Goal: Information Seeking & Learning: Understand process/instructions

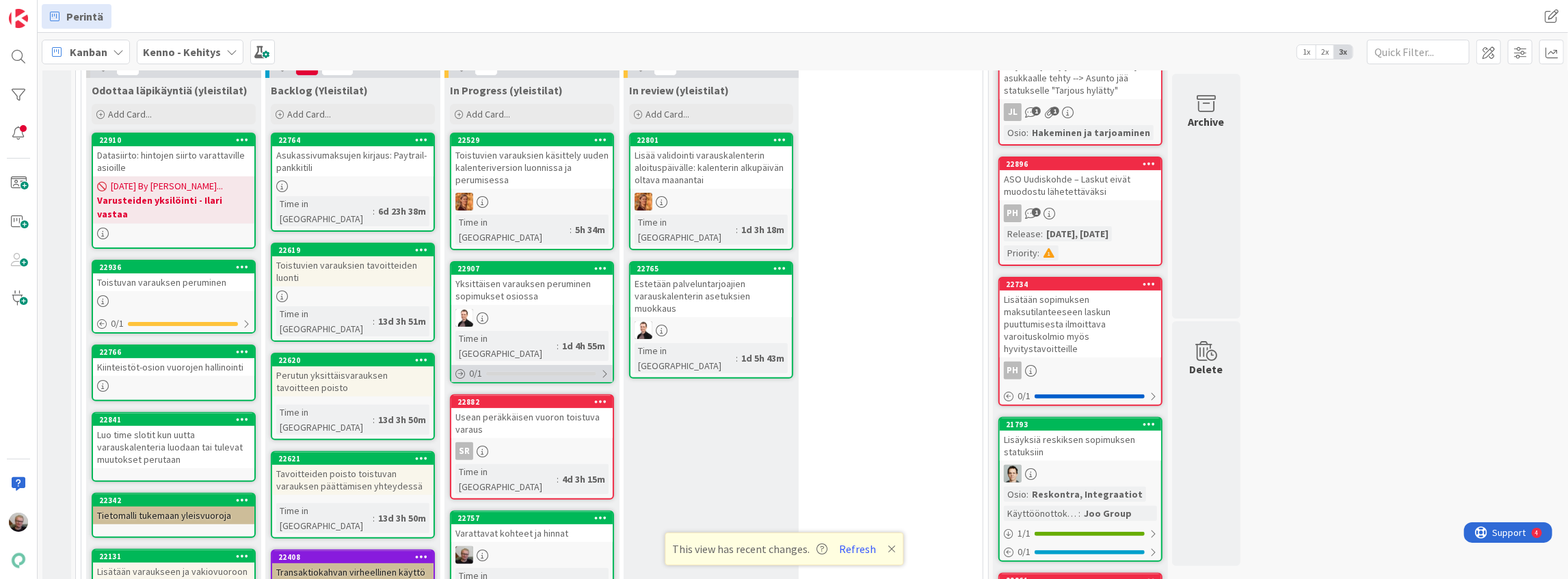
scroll to position [439, 0]
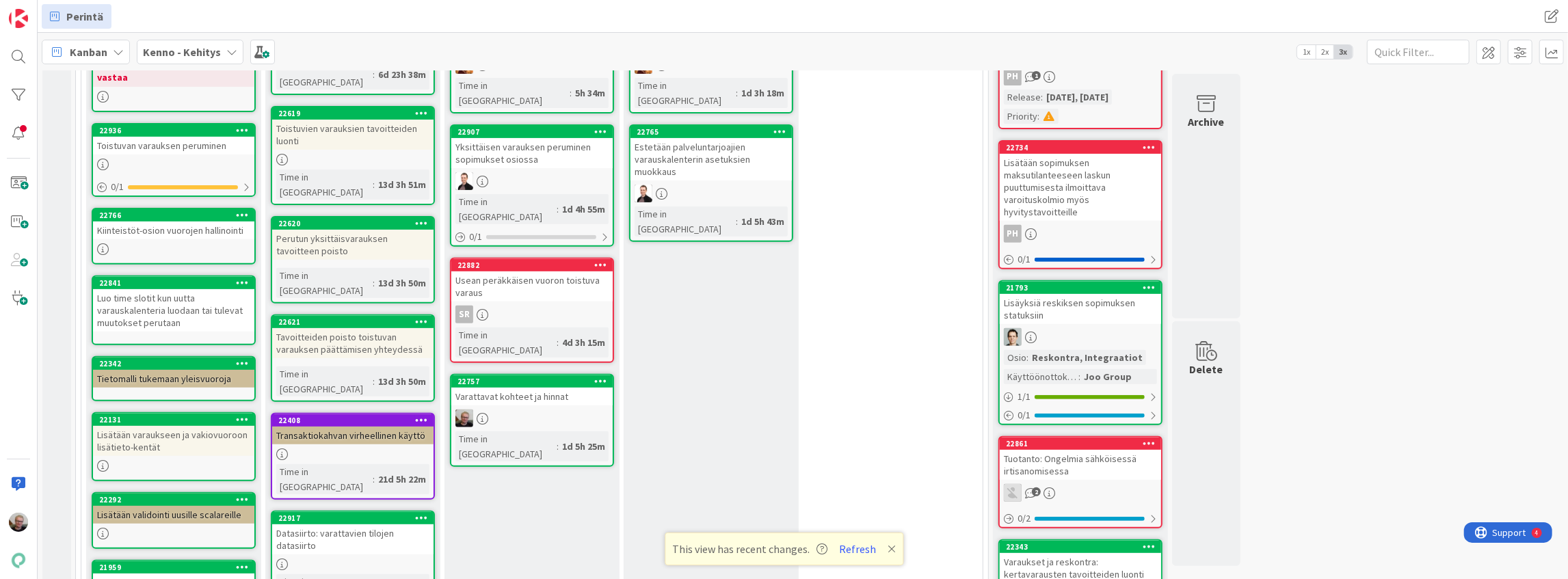
click at [530, 388] on div "Varattavat kohteet ja hinnat" at bounding box center [532, 396] width 162 height 18
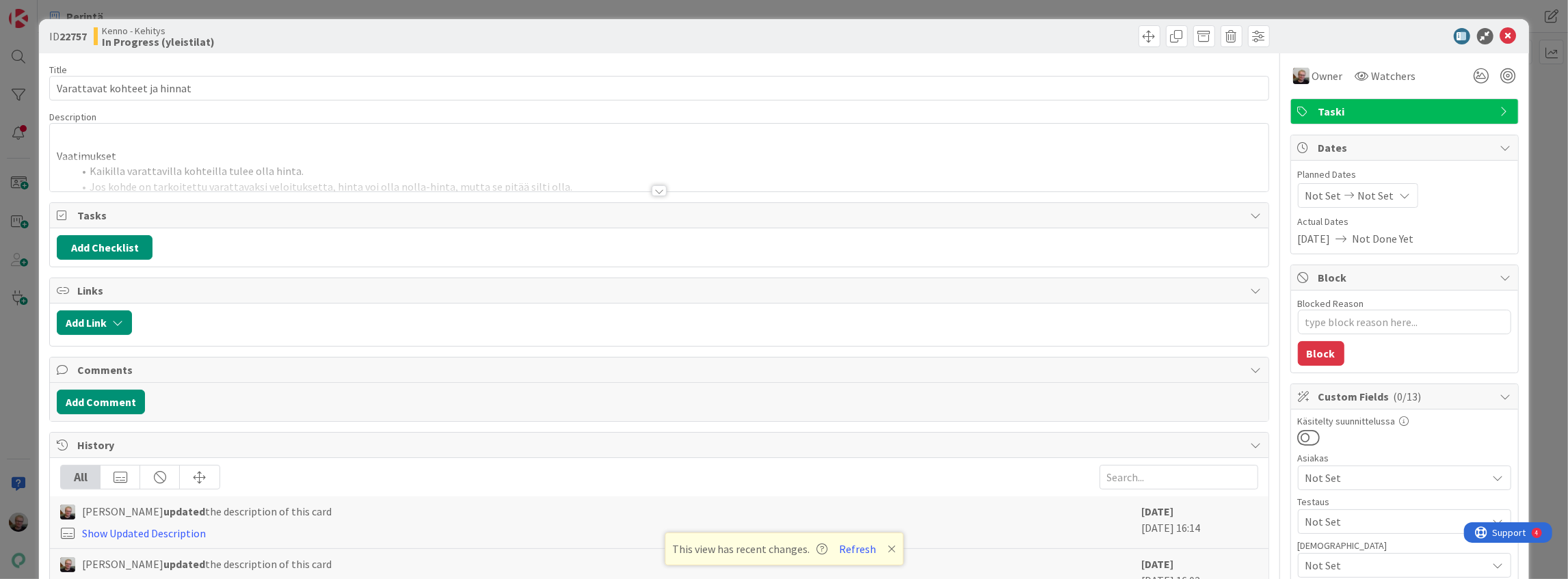
click at [409, 155] on div "Vaatimukset Kaikilla varattavilla kohteilla tulee olla hinta. Jos kohde on tark…" at bounding box center [659, 161] width 1217 height 62
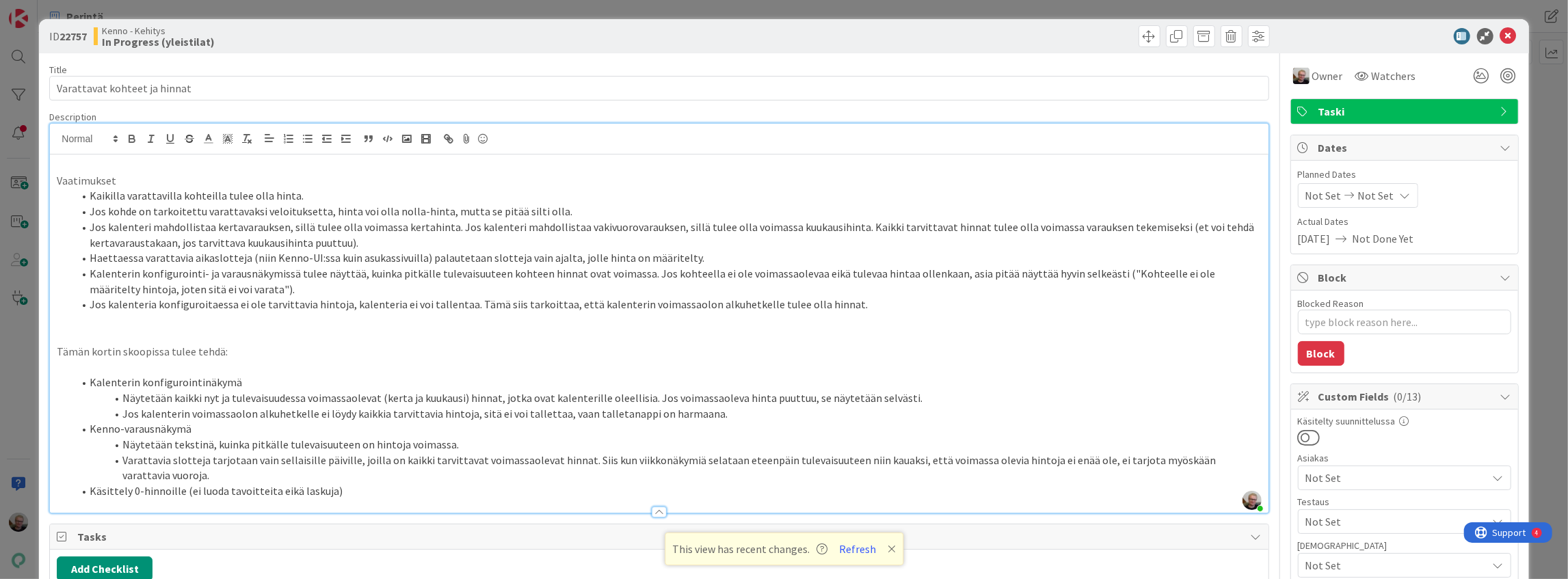
click at [293, 397] on li "Näytetään kaikki nyt ja tulevaisuudessa voimassaolevat (kerta ja kuukausi) hinn…" at bounding box center [667, 398] width 1188 height 16
click at [1022, 334] on p at bounding box center [659, 336] width 1204 height 16
click at [337, 230] on li "Jos kalenteri mahdollistaa kertavarauksen, sillä tulee olla voimassa kertahinta…" at bounding box center [667, 235] width 1188 height 30
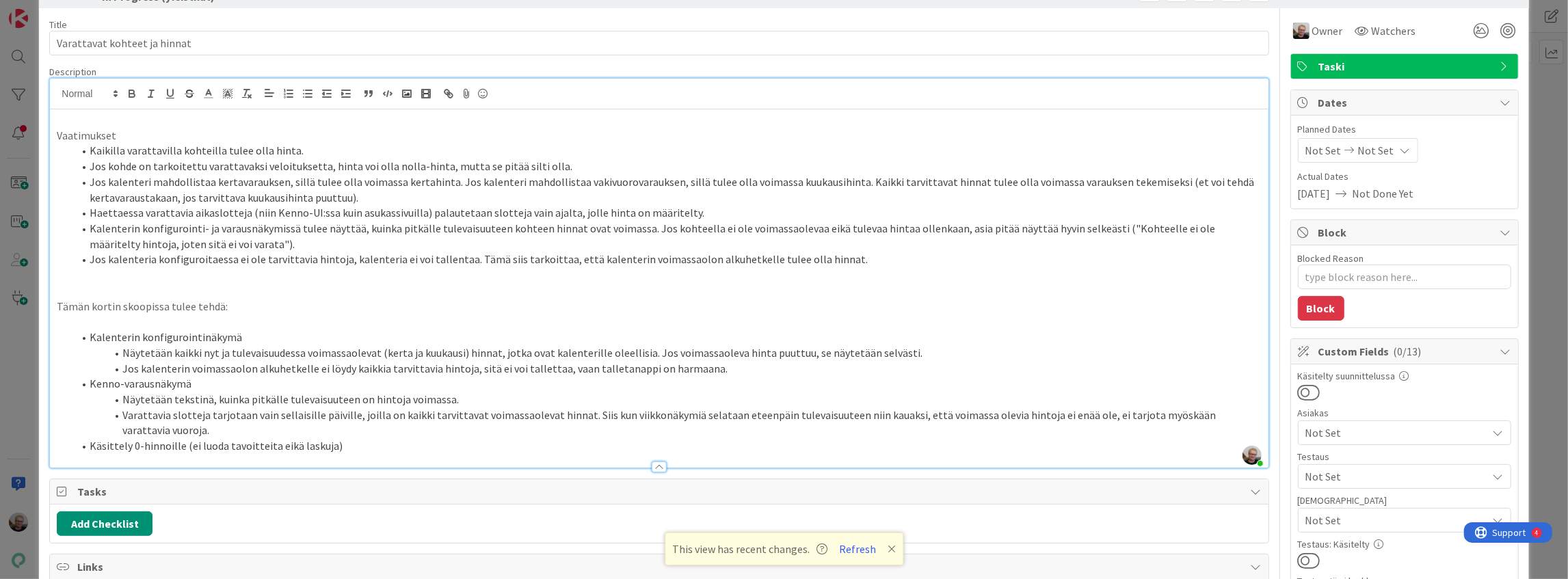
scroll to position [91, 0]
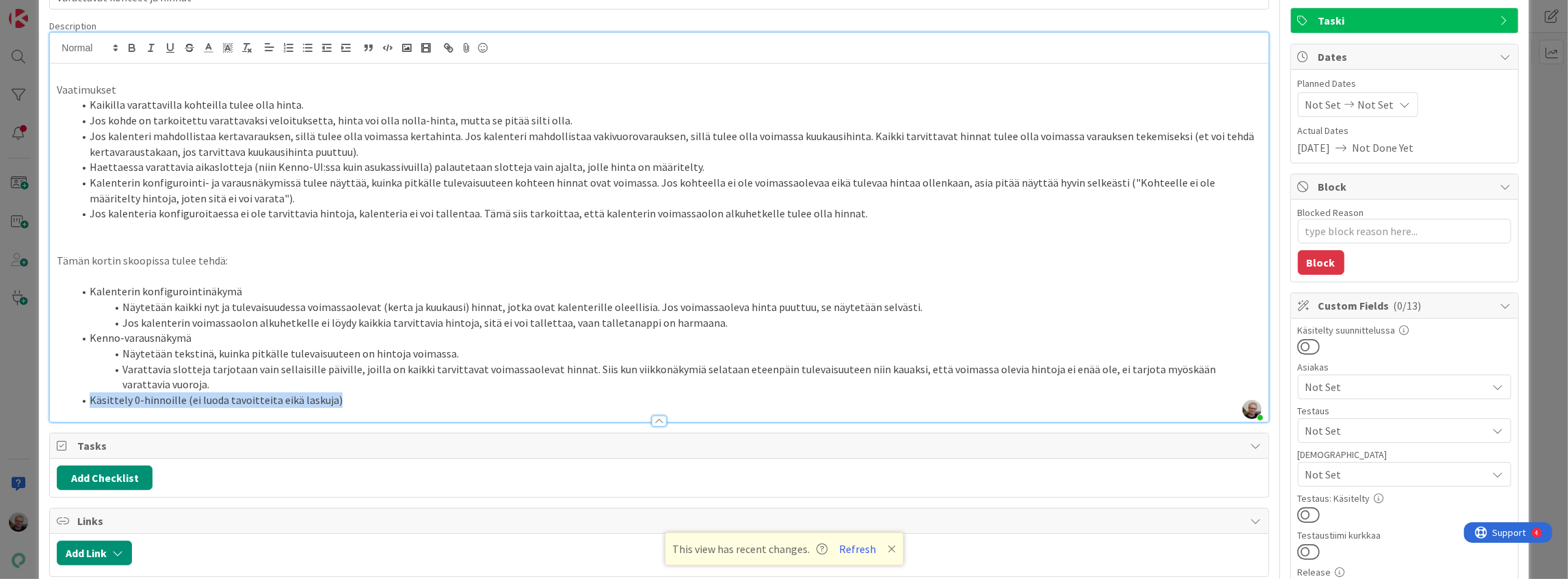
drag, startPoint x: 88, startPoint y: 400, endPoint x: 339, endPoint y: 403, distance: 251.0
click at [339, 403] on li "Käsittely 0-hinnoille (ei luoda tavoitteita eikä laskuja)" at bounding box center [667, 400] width 1188 height 16
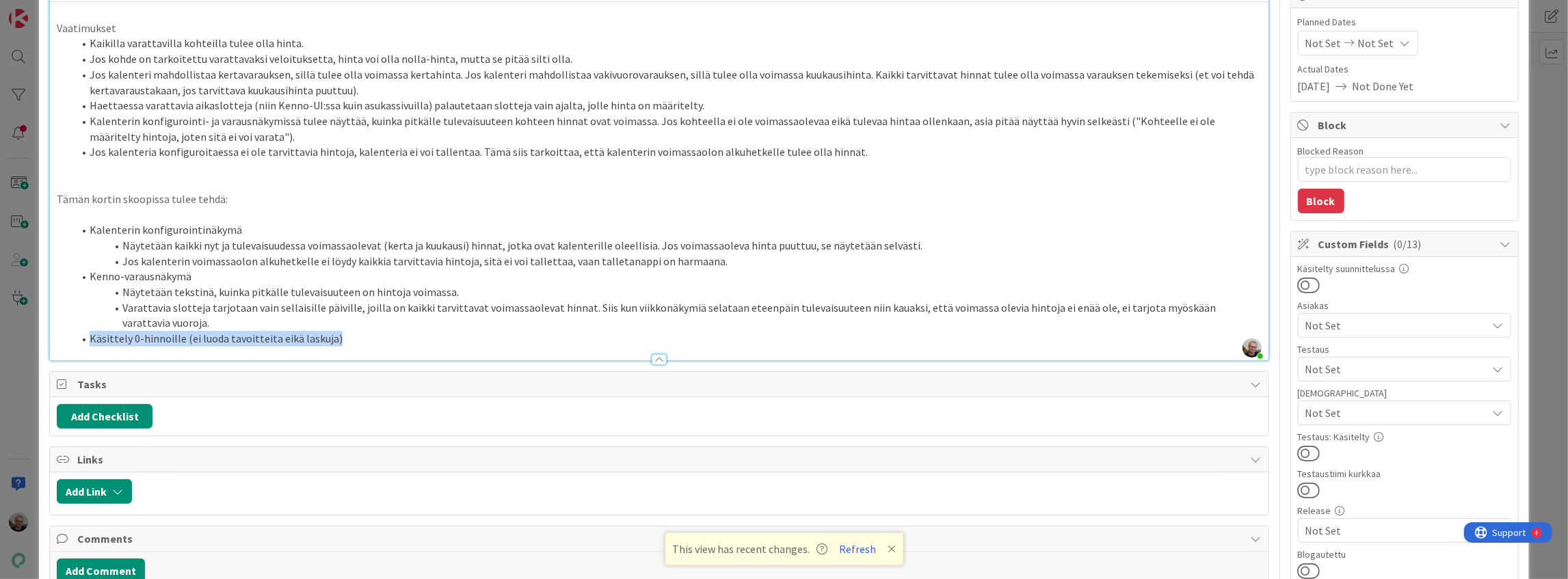
scroll to position [137, 0]
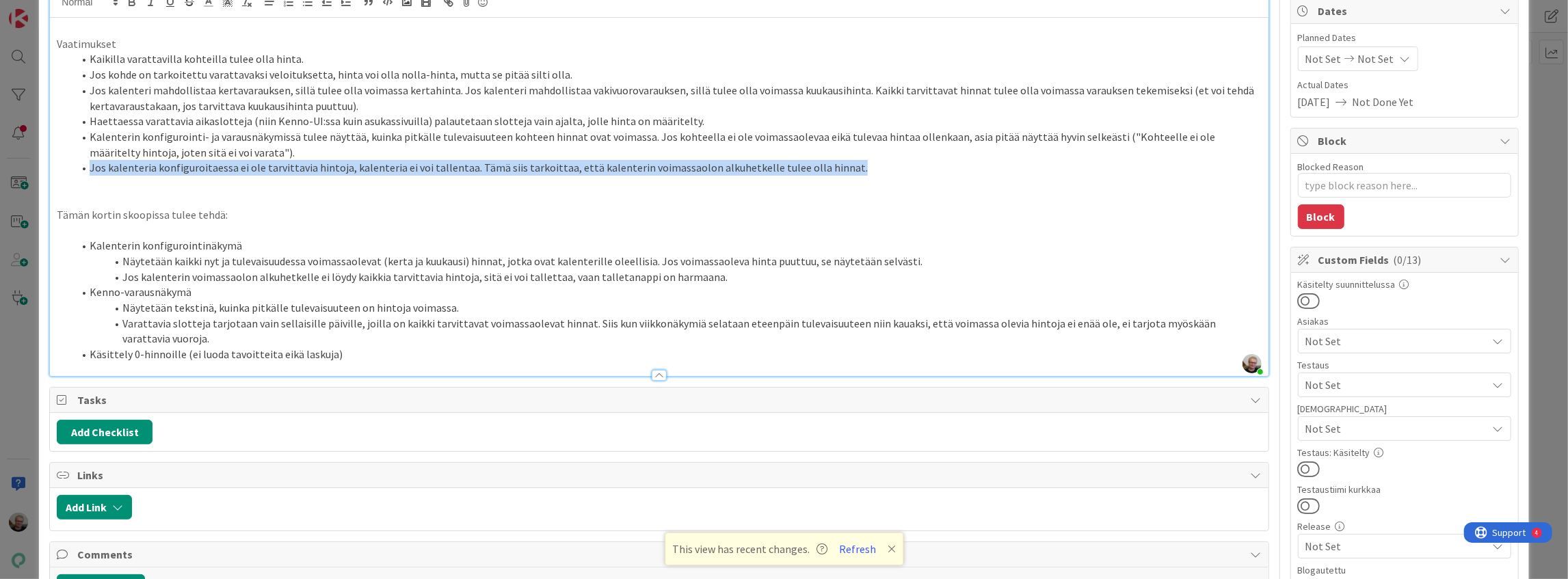
drag, startPoint x: 88, startPoint y: 167, endPoint x: 838, endPoint y: 167, distance: 750.0
click at [838, 167] on li "Jos kalenteria konfiguroitaessa ei ole tarvittavia hintoja, kalenteria ei voi t…" at bounding box center [667, 167] width 1188 height 16
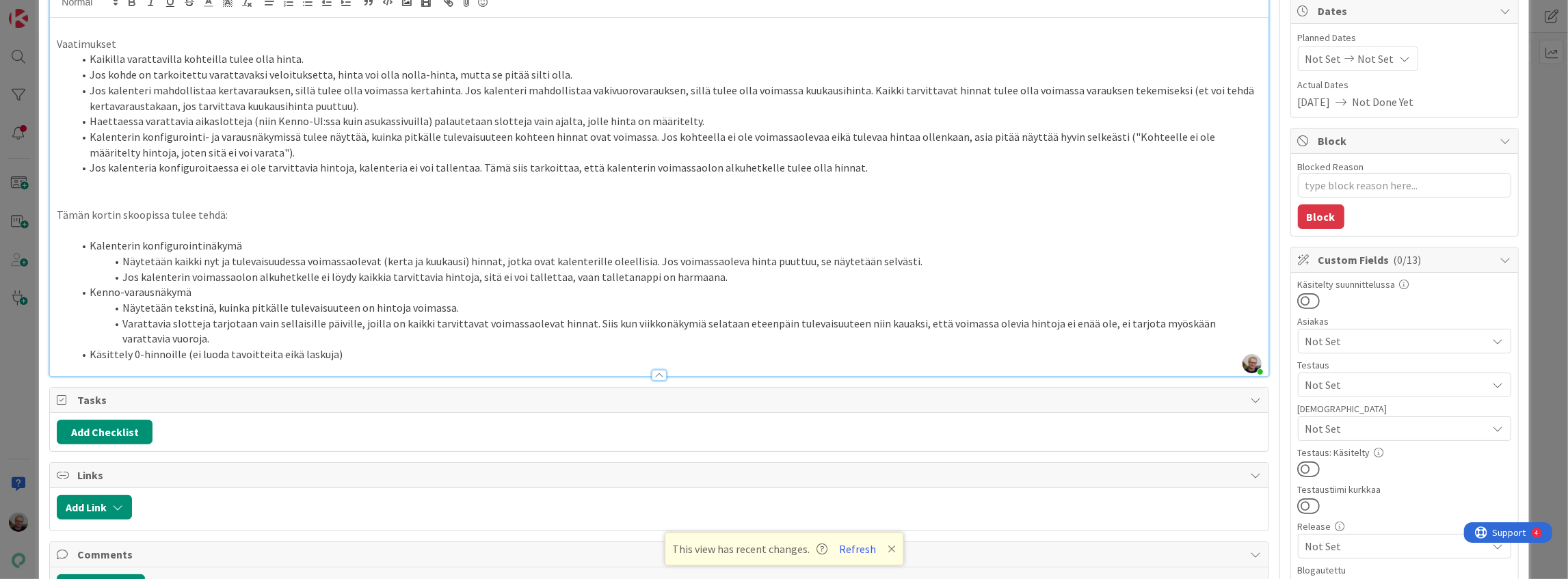
click at [359, 349] on li "Käsittely 0-hinnoille (ei luoda tavoitteita eikä laskuja)" at bounding box center [667, 355] width 1188 height 16
type textarea "x"
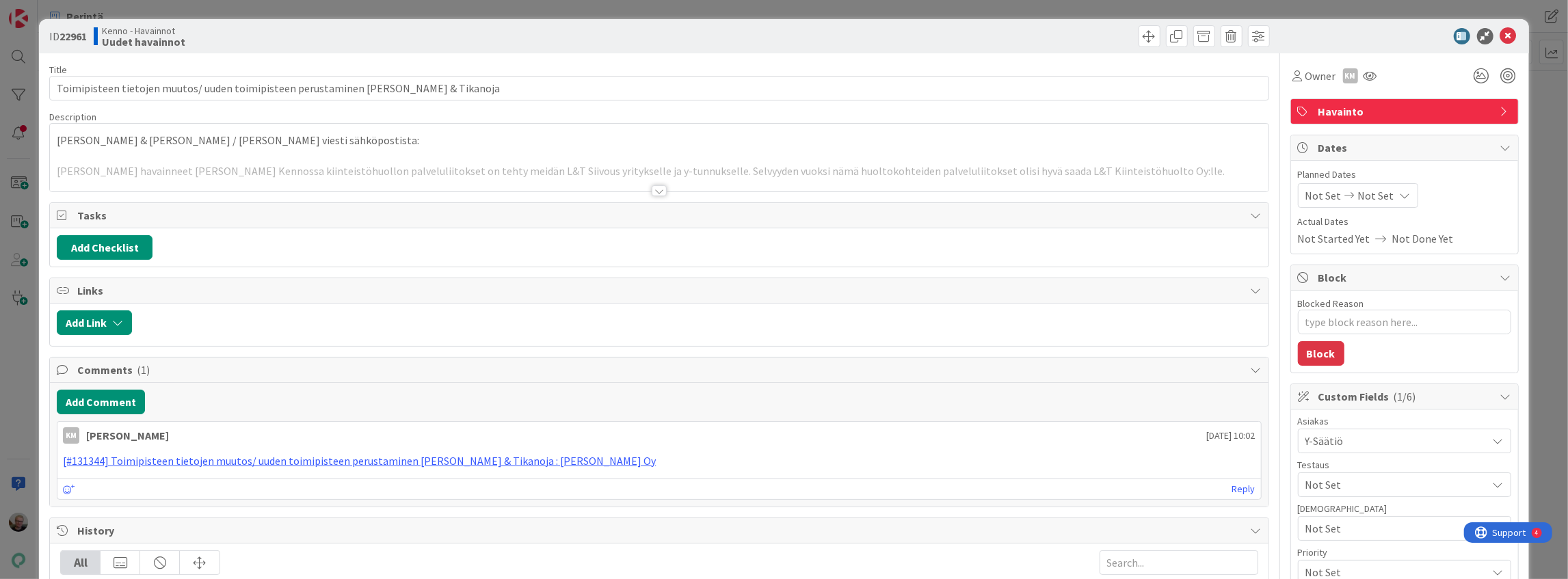
click at [437, 162] on div at bounding box center [659, 174] width 1217 height 35
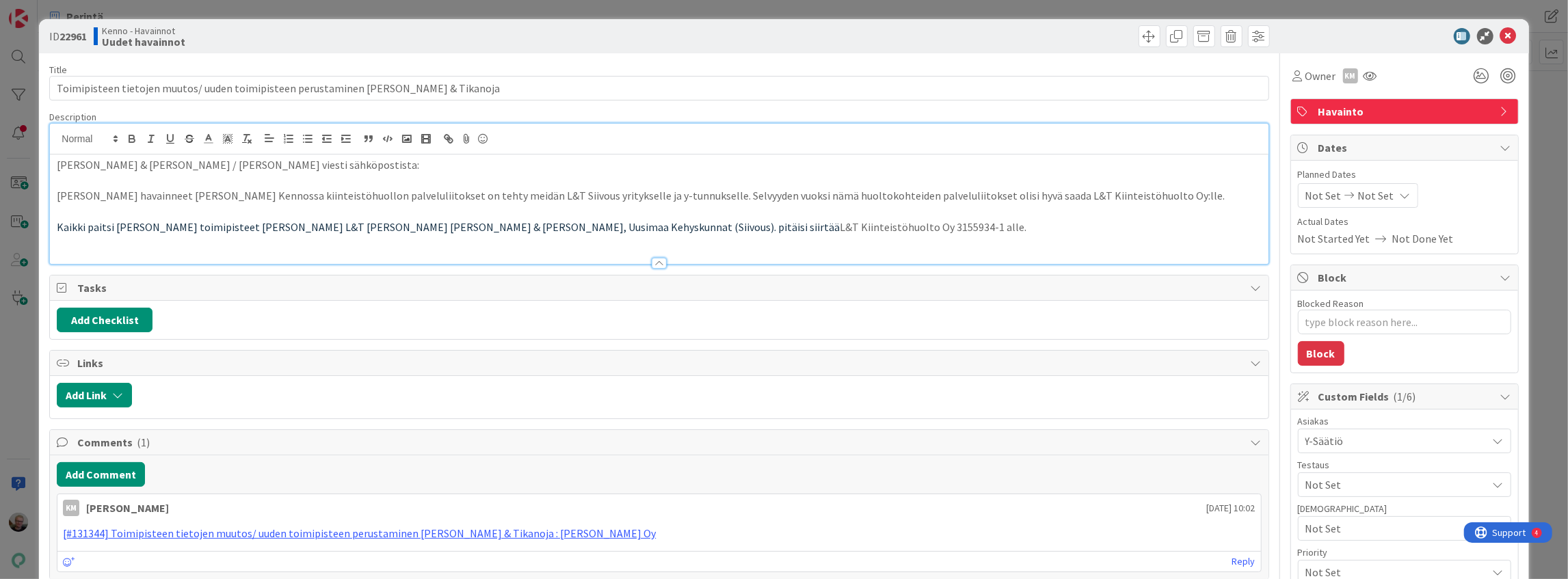
type textarea "x"
